Goal: Information Seeking & Learning: Learn about a topic

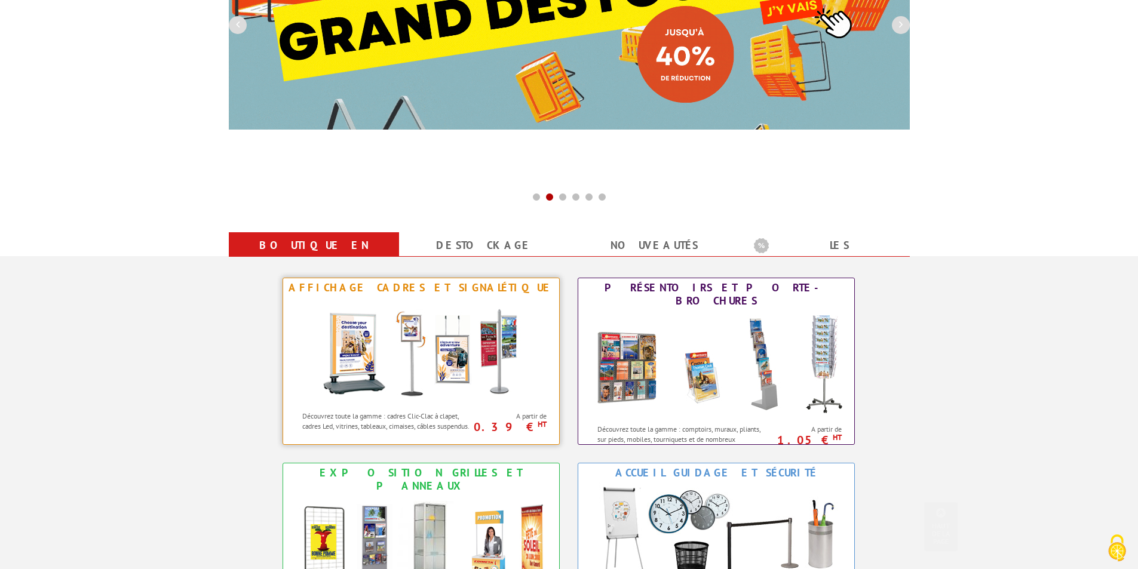
scroll to position [358, 0]
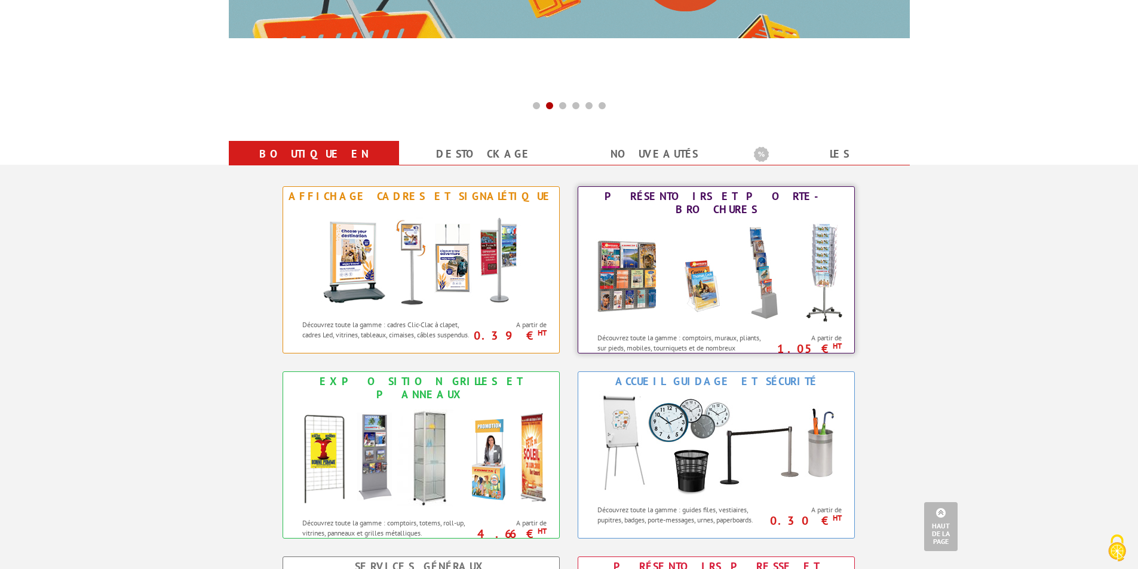
click at [731, 287] on img at bounding box center [716, 273] width 263 height 108
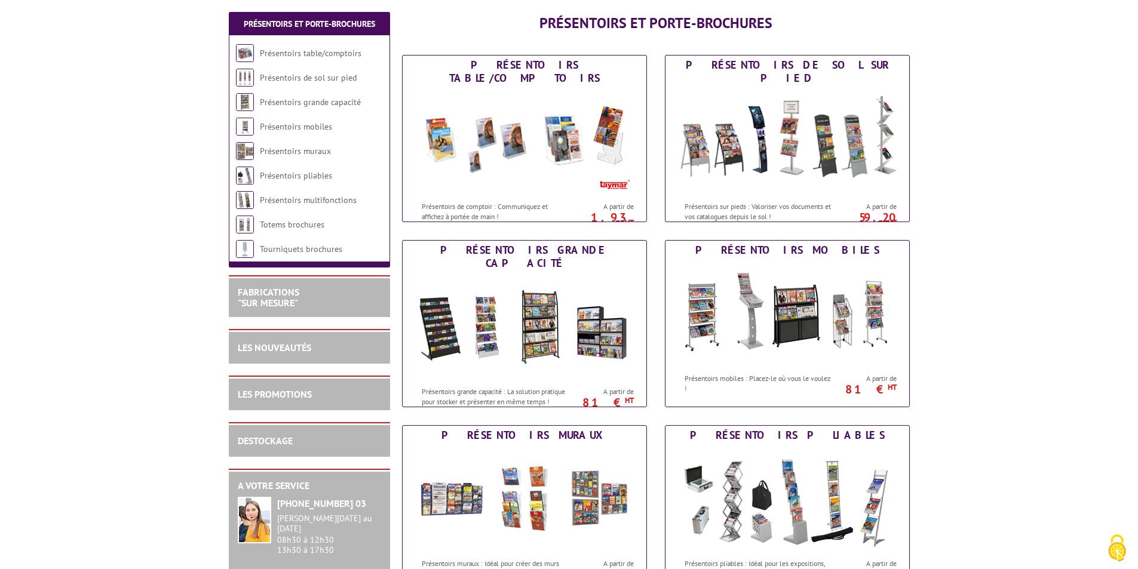
scroll to position [179, 0]
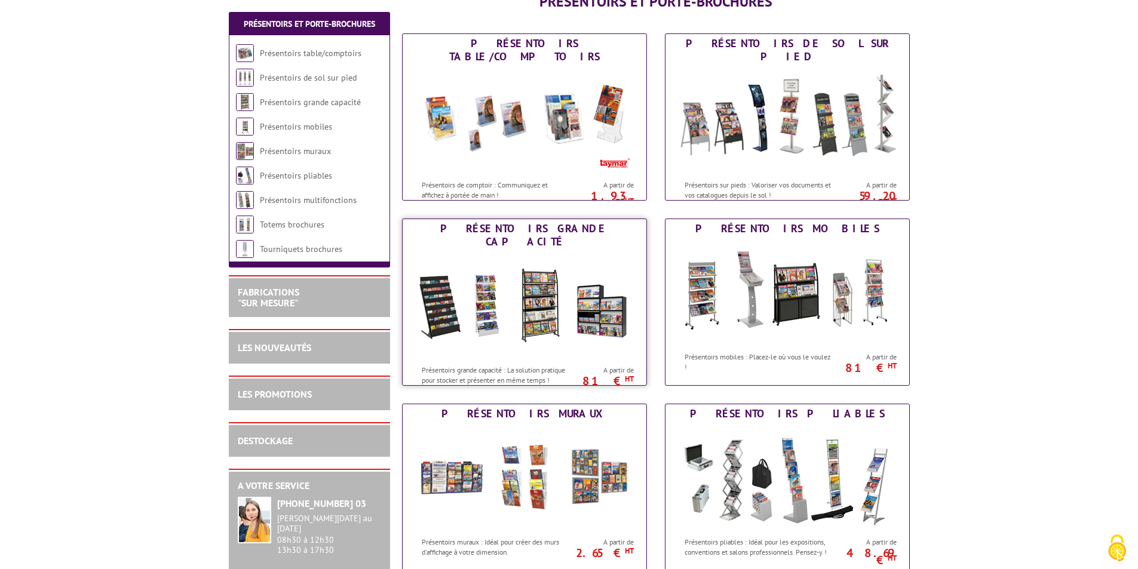
click at [498, 359] on div "Présentoirs grande capacité : La solution pratique pour stocker et présenter en…" at bounding box center [488, 372] width 171 height 27
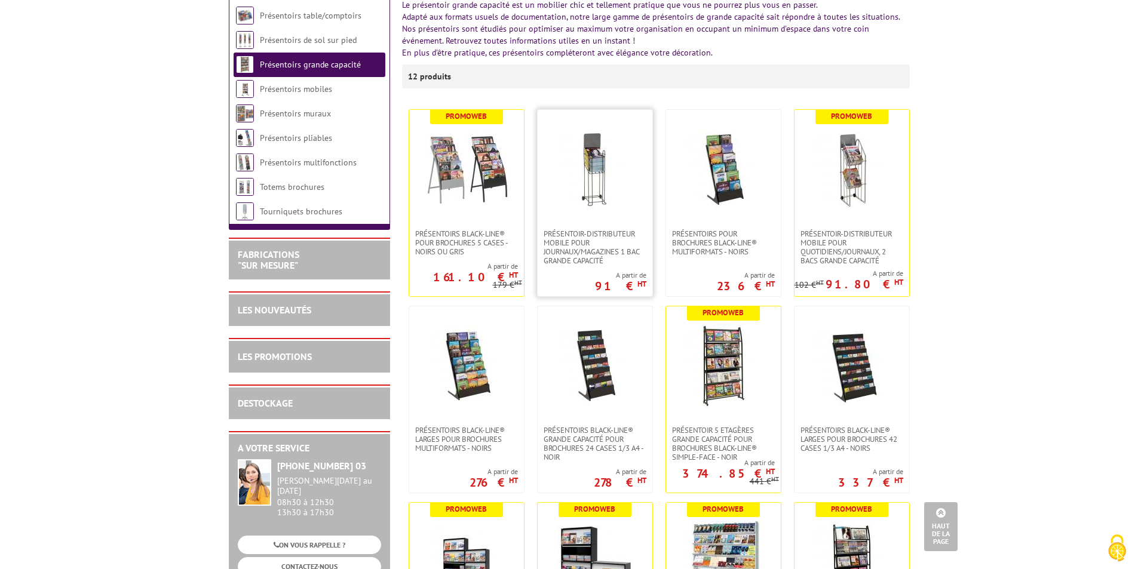
scroll to position [60, 0]
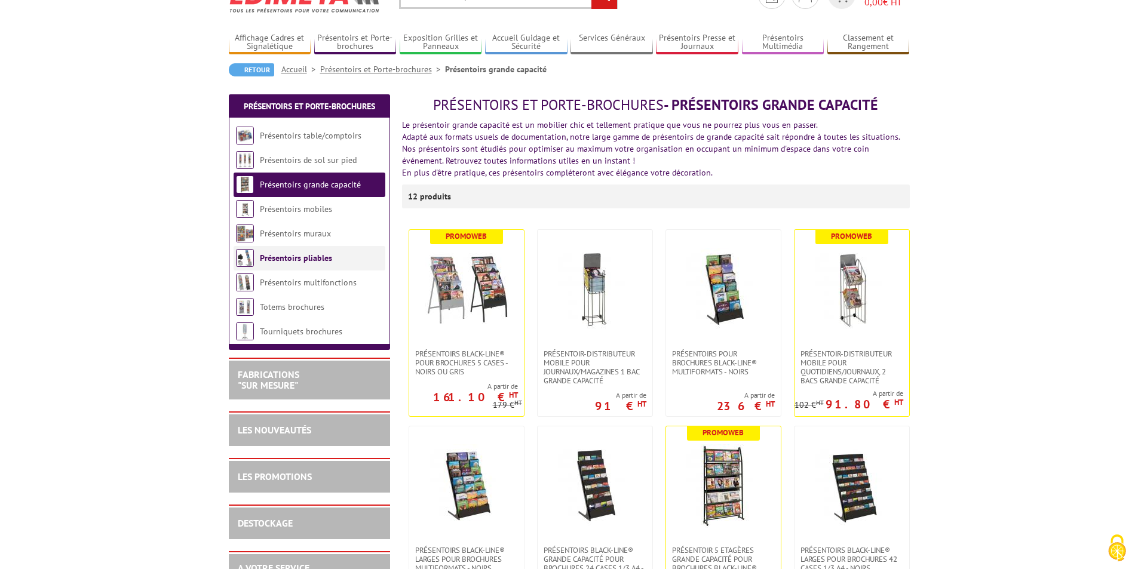
click at [299, 257] on link "Présentoirs pliables" at bounding box center [296, 258] width 72 height 11
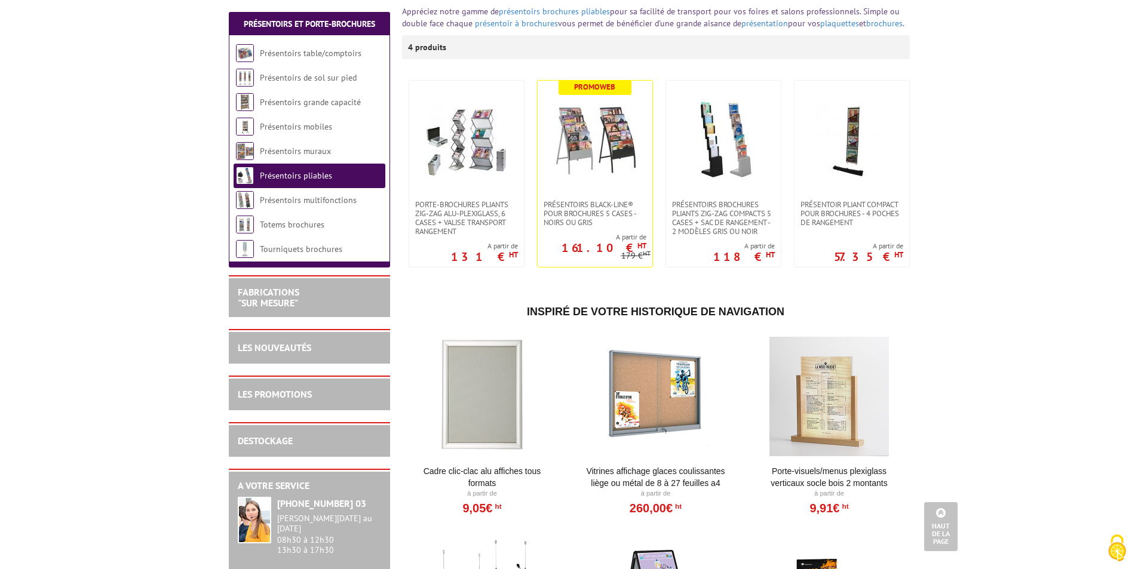
scroll to position [119, 0]
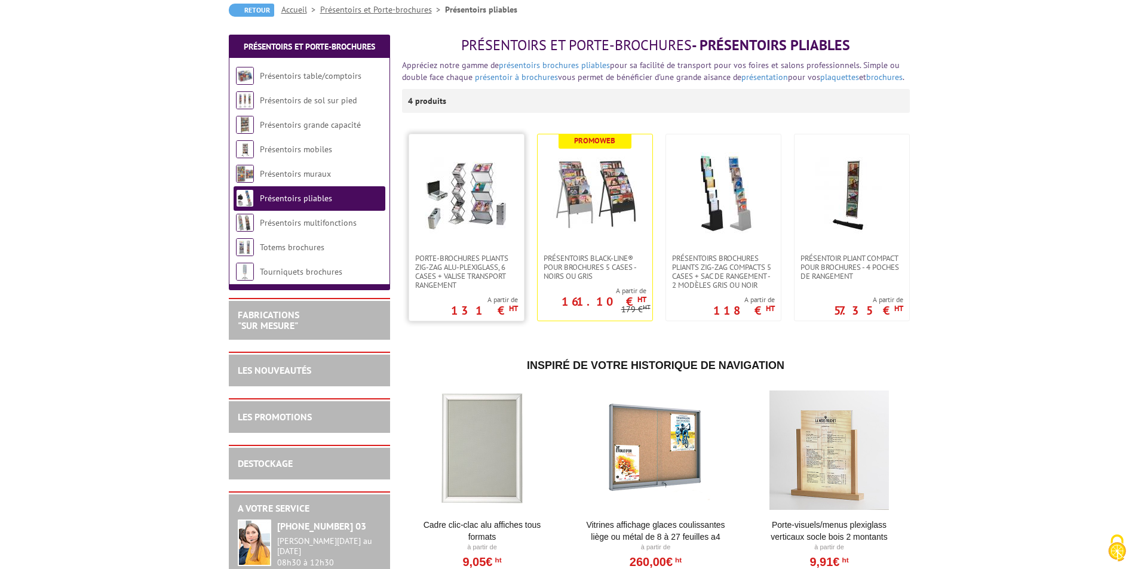
click at [479, 229] on img at bounding box center [467, 194] width 84 height 84
click at [718, 265] on span "Présentoirs brochures pliants Zig-Zag compacts 5 cases + sac de rangement - 2 M…" at bounding box center [723, 272] width 103 height 36
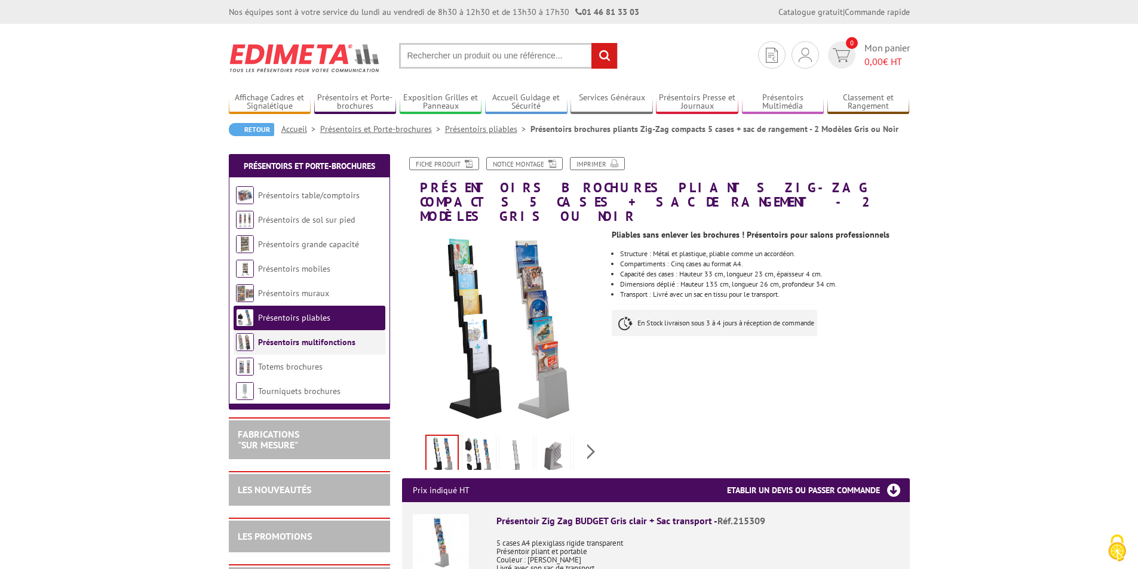
click at [280, 343] on link "Présentoirs multifonctions" at bounding box center [306, 342] width 97 height 11
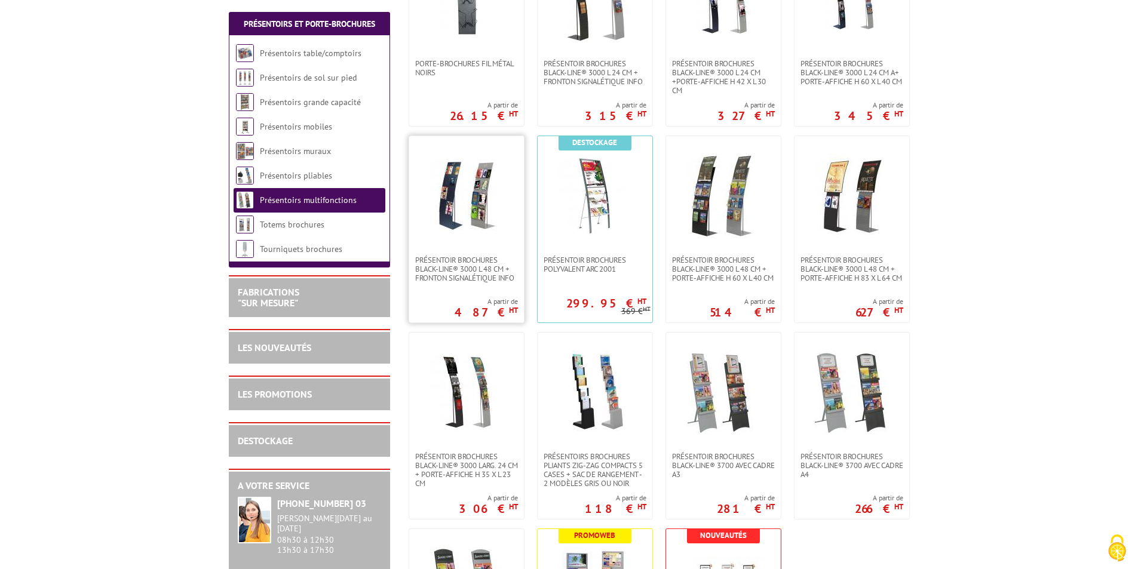
scroll to position [358, 0]
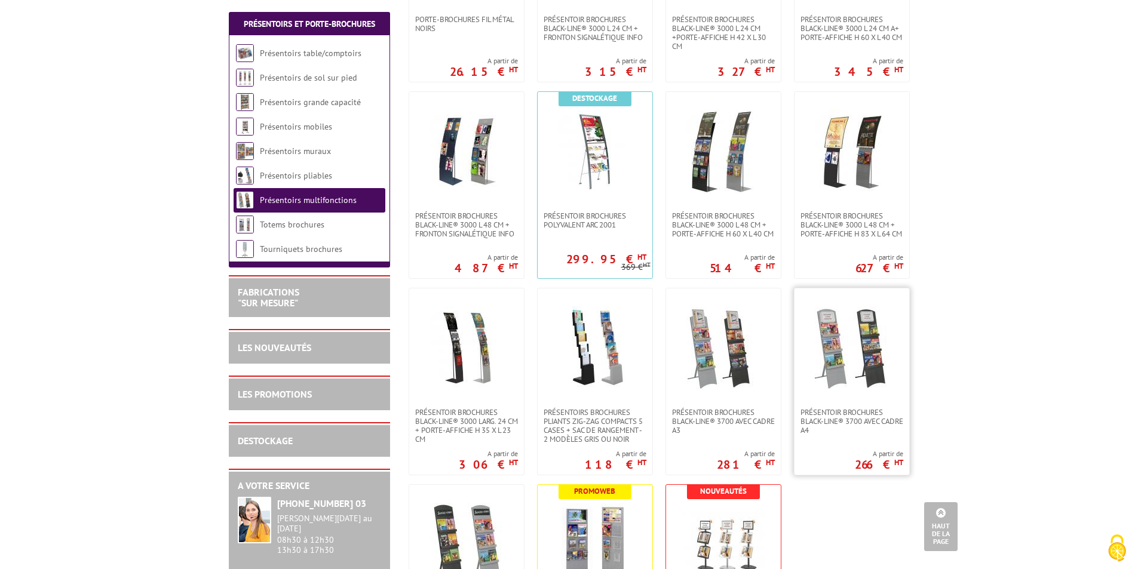
click at [855, 385] on img at bounding box center [852, 348] width 84 height 84
